Goal: Task Accomplishment & Management: Manage account settings

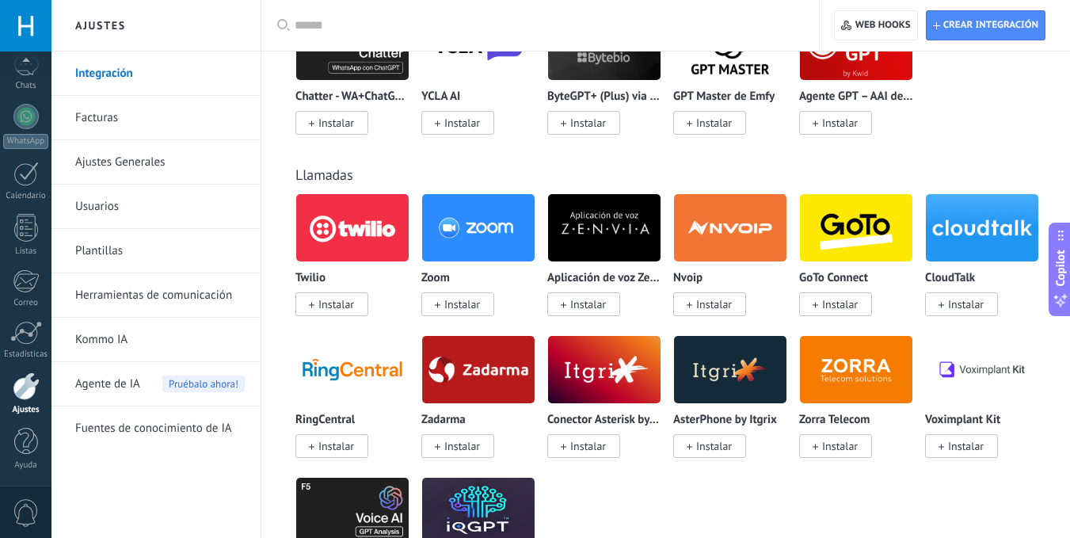
scroll to position [2327, 0]
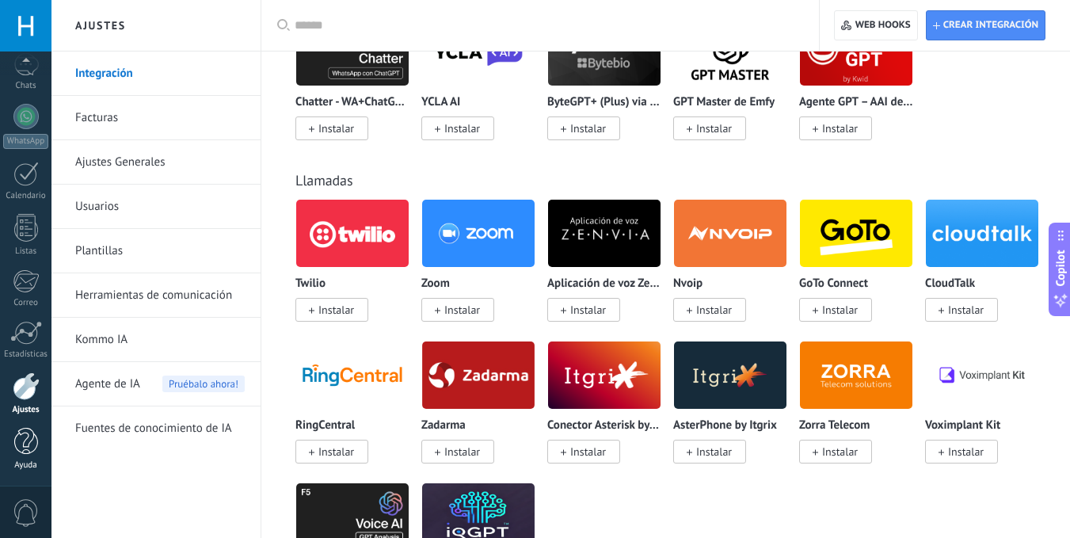
click at [21, 462] on div "Ayuda" at bounding box center [26, 465] width 46 height 10
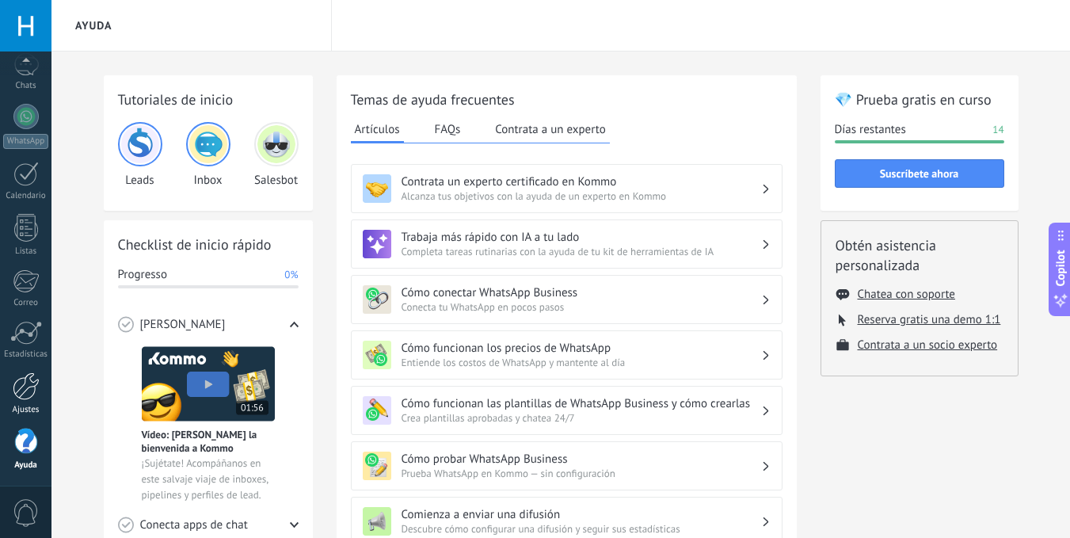
click at [27, 394] on div at bounding box center [26, 386] width 27 height 28
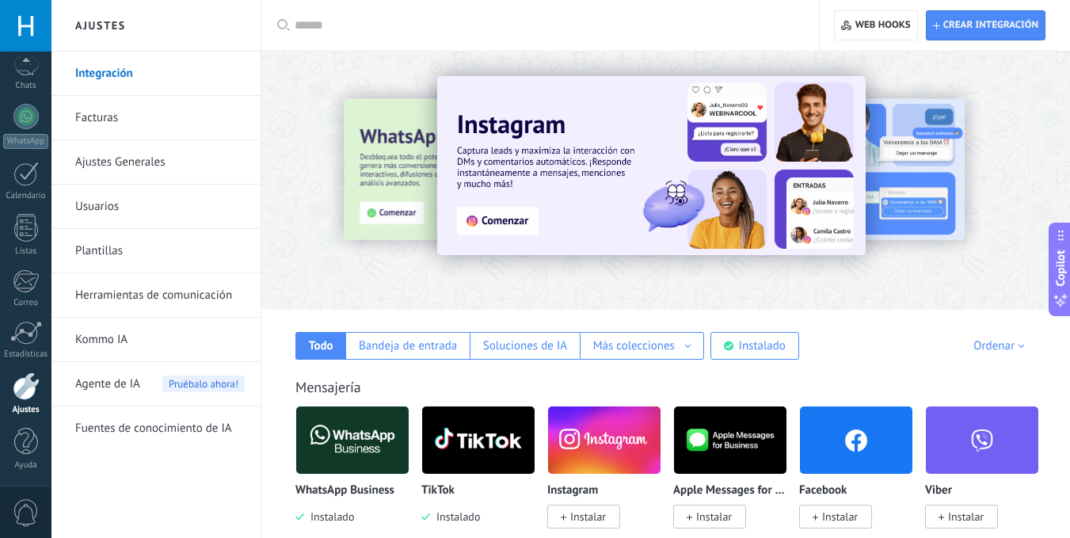
click at [112, 202] on link "Usuarios" at bounding box center [159, 207] width 169 height 44
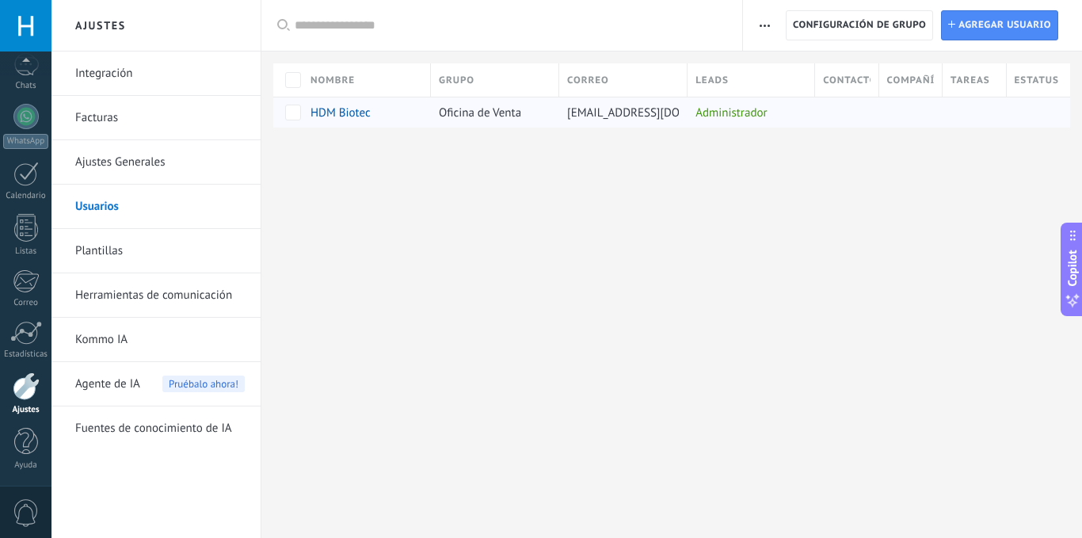
click at [642, 112] on span "[EMAIL_ADDRESS][DOMAIN_NAME]" at bounding box center [657, 112] width 180 height 15
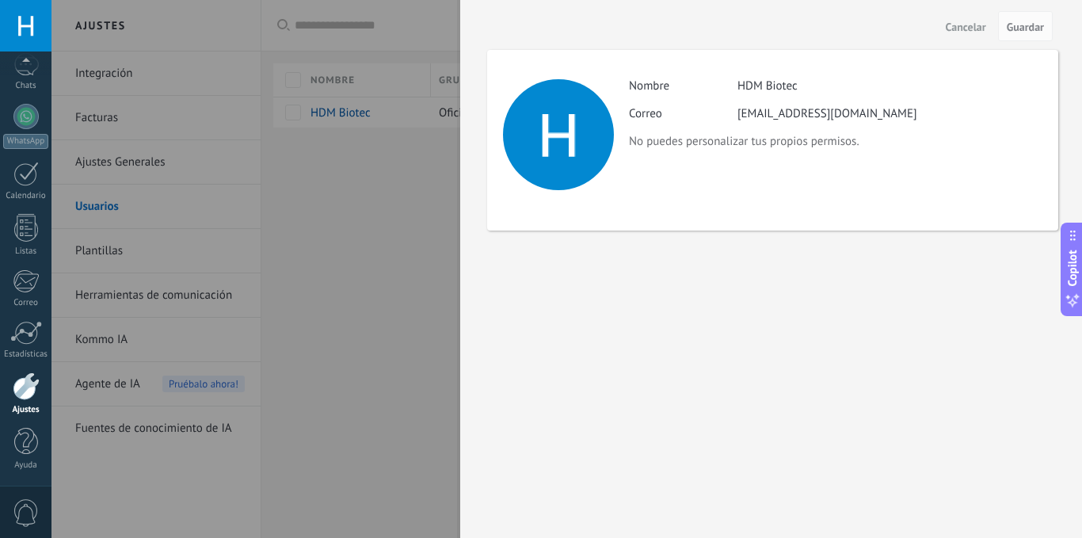
click at [759, 143] on p "No puedes personalizar tus propios permisos." at bounding box center [835, 141] width 413 height 15
click at [959, 27] on span "Cancelar" at bounding box center [966, 26] width 40 height 11
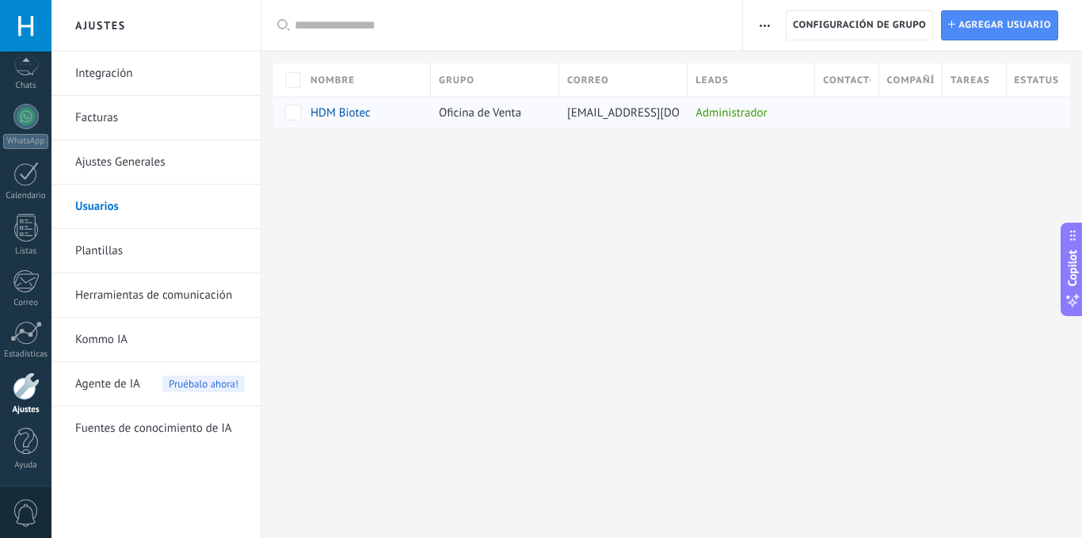
click at [692, 113] on div "Administrador" at bounding box center [747, 112] width 120 height 30
